Goal: Book appointment/travel/reservation

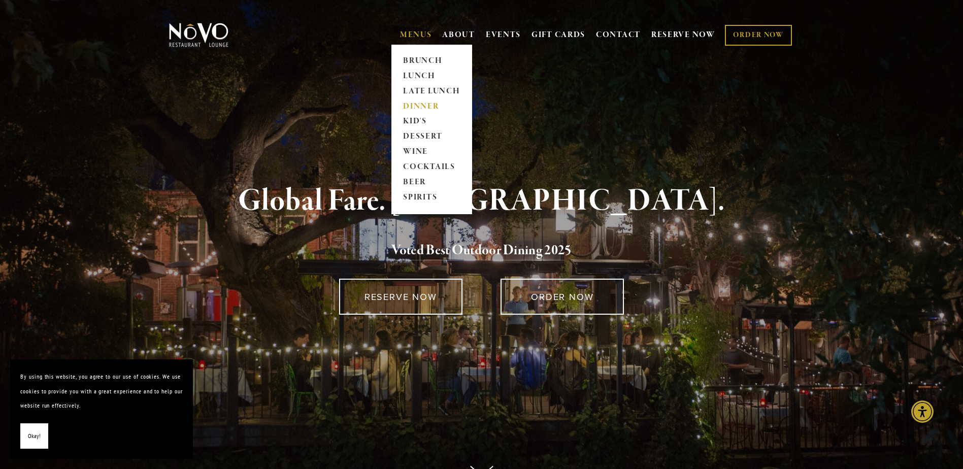
click at [419, 103] on link "DINNER" at bounding box center [431, 106] width 63 height 15
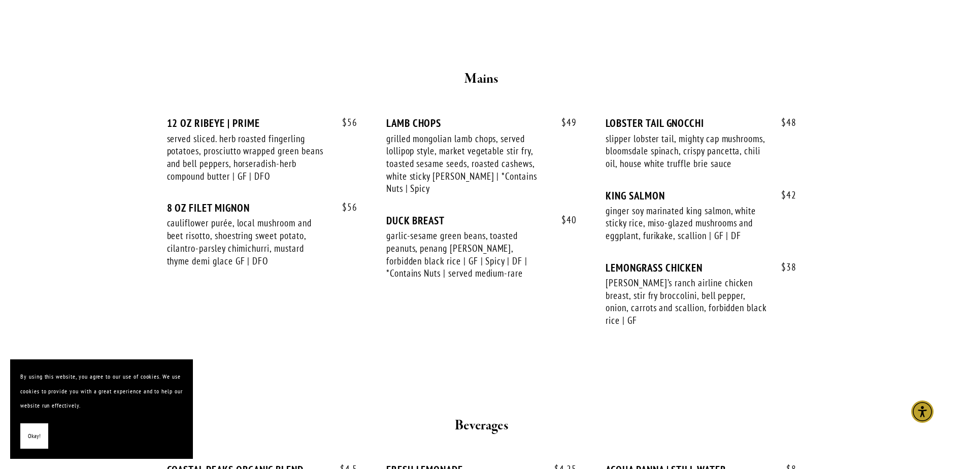
scroll to position [1659, 0]
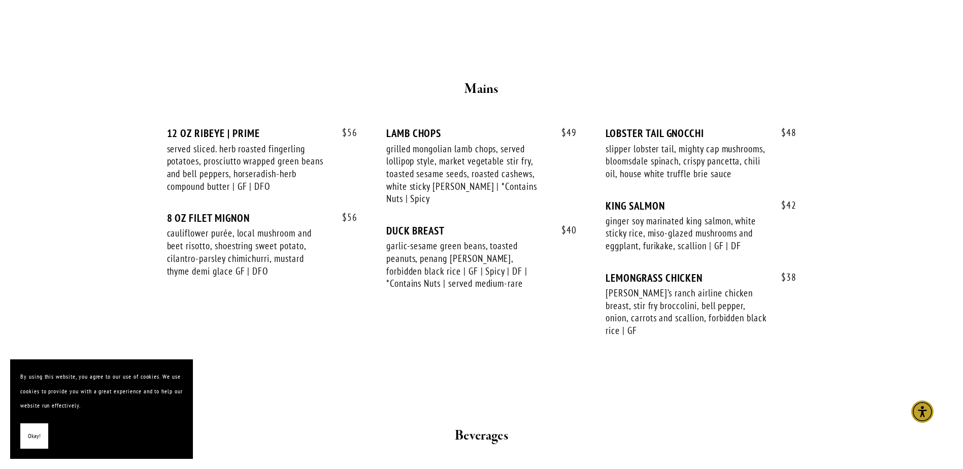
click at [26, 440] on button "Okay!" at bounding box center [34, 436] width 28 height 26
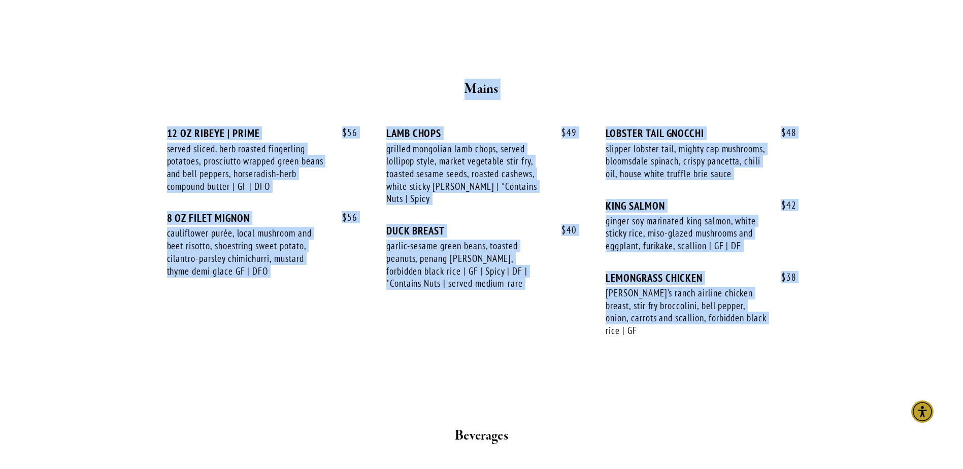
drag, startPoint x: 132, startPoint y: 27, endPoint x: 758, endPoint y: 334, distance: 697.0
click at [758, 334] on div "[PERSON_NAME]’s ranch airline chicken breast, stir fry broccolini, bell pepper,…" at bounding box center [686, 312] width 161 height 50
drag, startPoint x: 760, startPoint y: 344, endPoint x: 84, endPoint y: 122, distance: 711.7
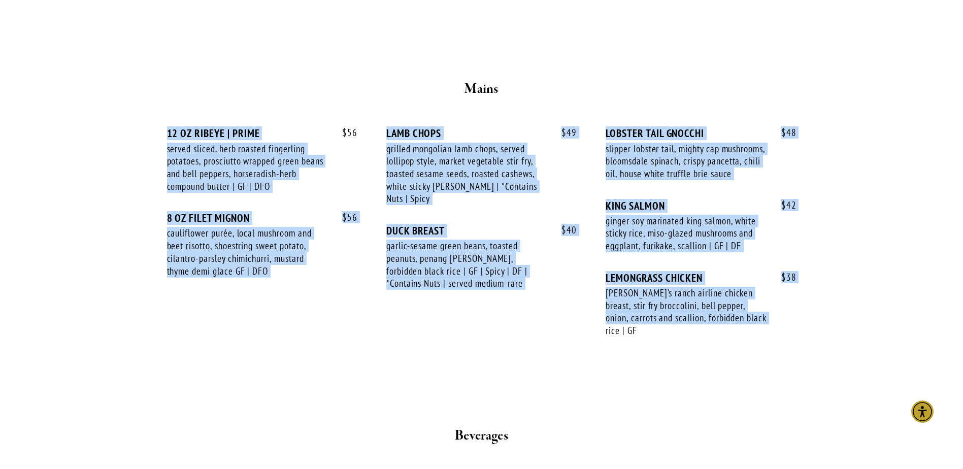
drag, startPoint x: 96, startPoint y: 92, endPoint x: 791, endPoint y: 356, distance: 743.0
click at [790, 356] on div "$ 38 LEMONGRASS CHICKEN mary’s ranch airline chicken breast, stir fry broccolin…" at bounding box center [701, 314] width 190 height 85
drag, startPoint x: 772, startPoint y: 352, endPoint x: 120, endPoint y: 120, distance: 692.6
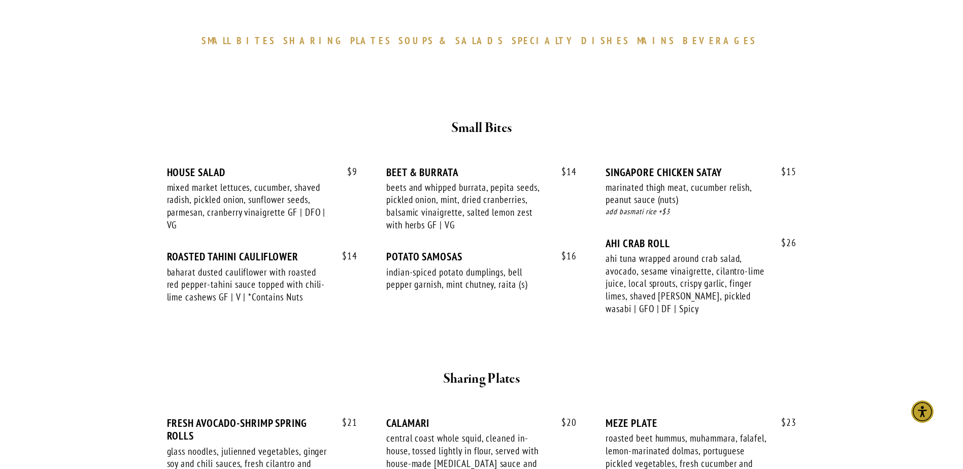
scroll to position [0, 0]
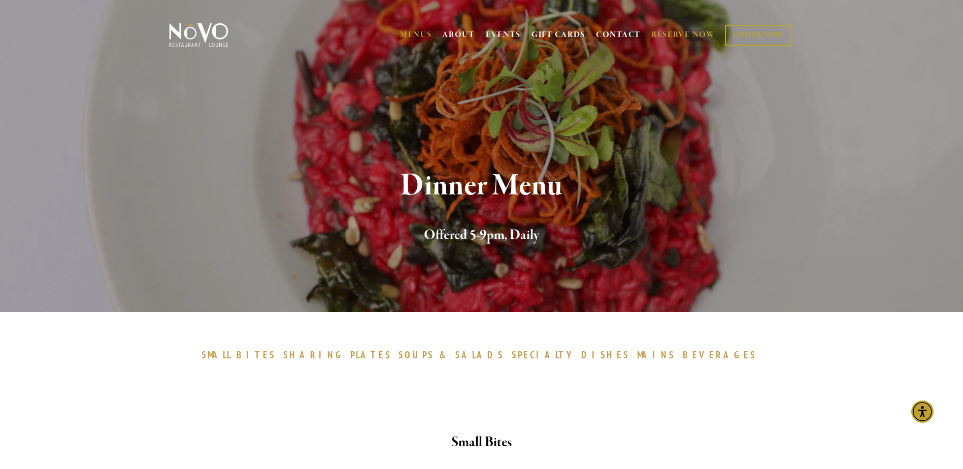
click at [656, 32] on link "RESERVE NOW" at bounding box center [683, 34] width 64 height 19
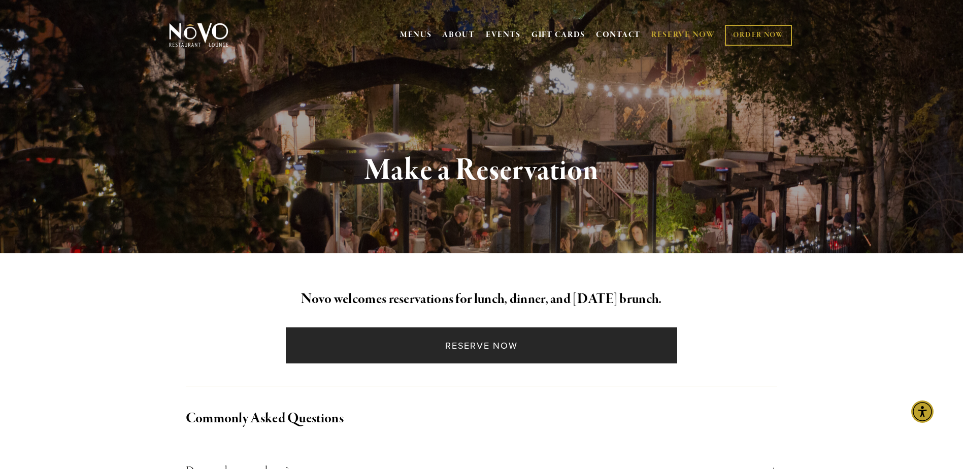
click at [474, 337] on link "Reserve Now" at bounding box center [481, 345] width 391 height 36
